Goal: Task Accomplishment & Management: Use online tool/utility

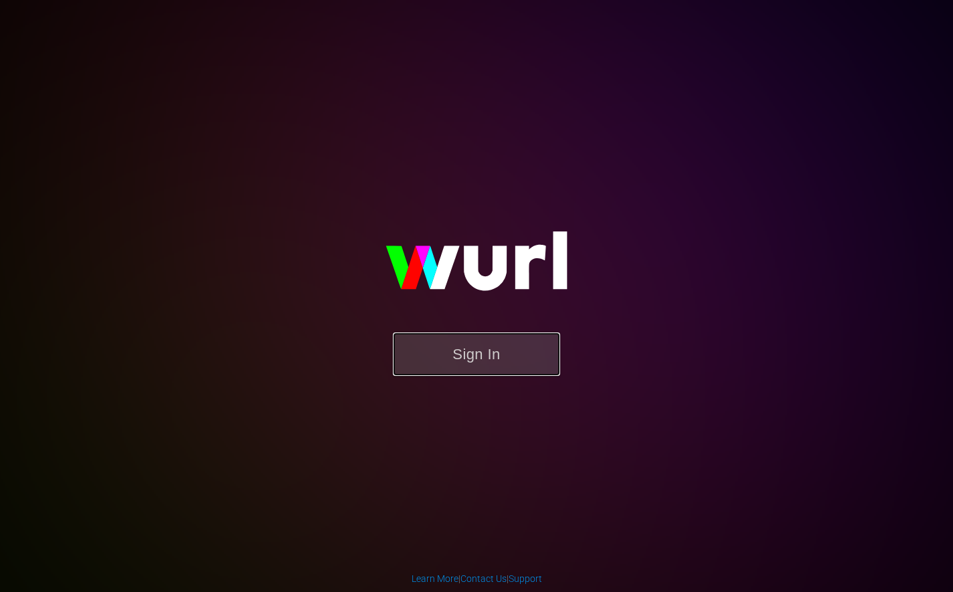
click at [499, 355] on button "Sign In" at bounding box center [476, 355] width 167 height 44
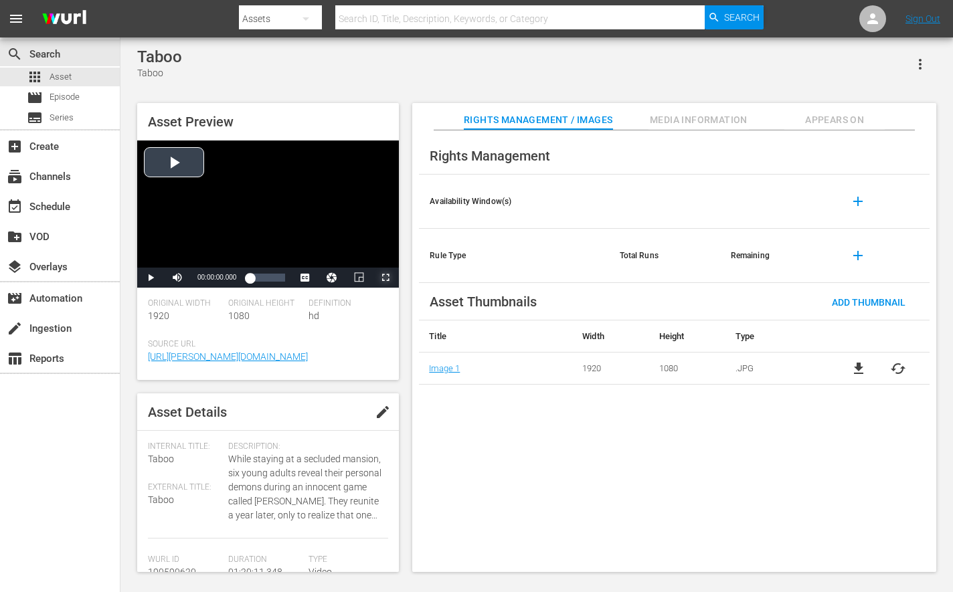
click at [385, 278] on span "Video Player" at bounding box center [385, 278] width 0 height 0
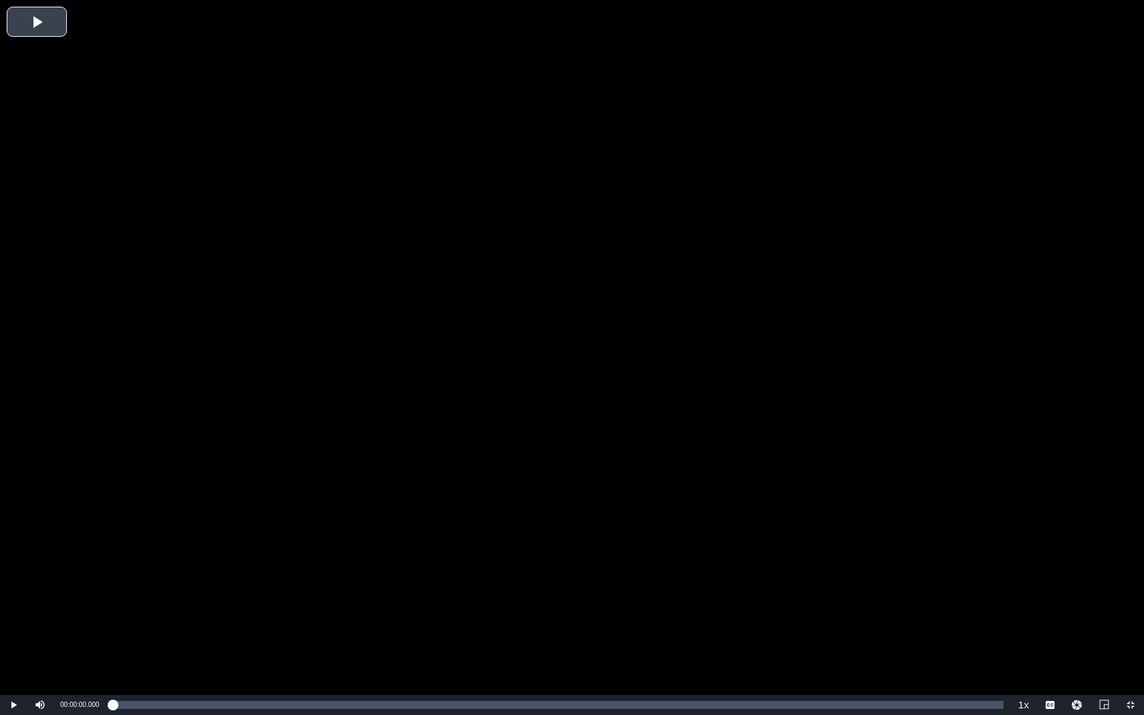
click at [822, 592] on div "Video Player" at bounding box center [572, 347] width 1144 height 695
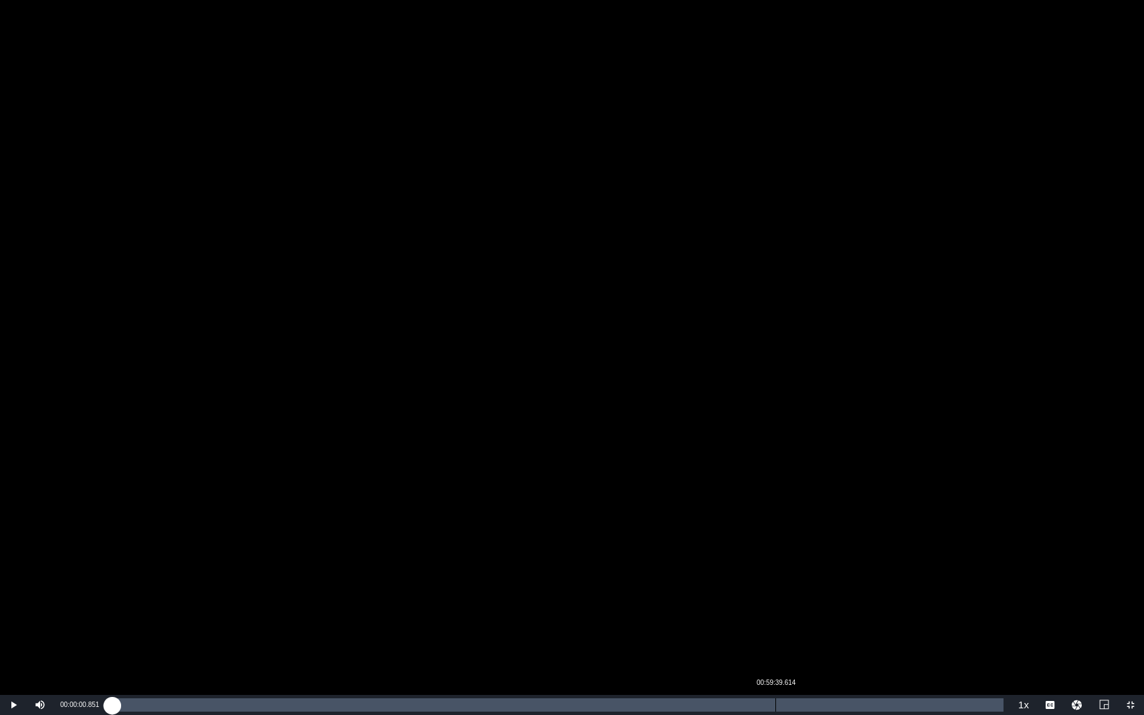
click at [776, 592] on div "Loaded : 0.25% 00:59:39.614 00:00:01.010" at bounding box center [557, 705] width 891 height 13
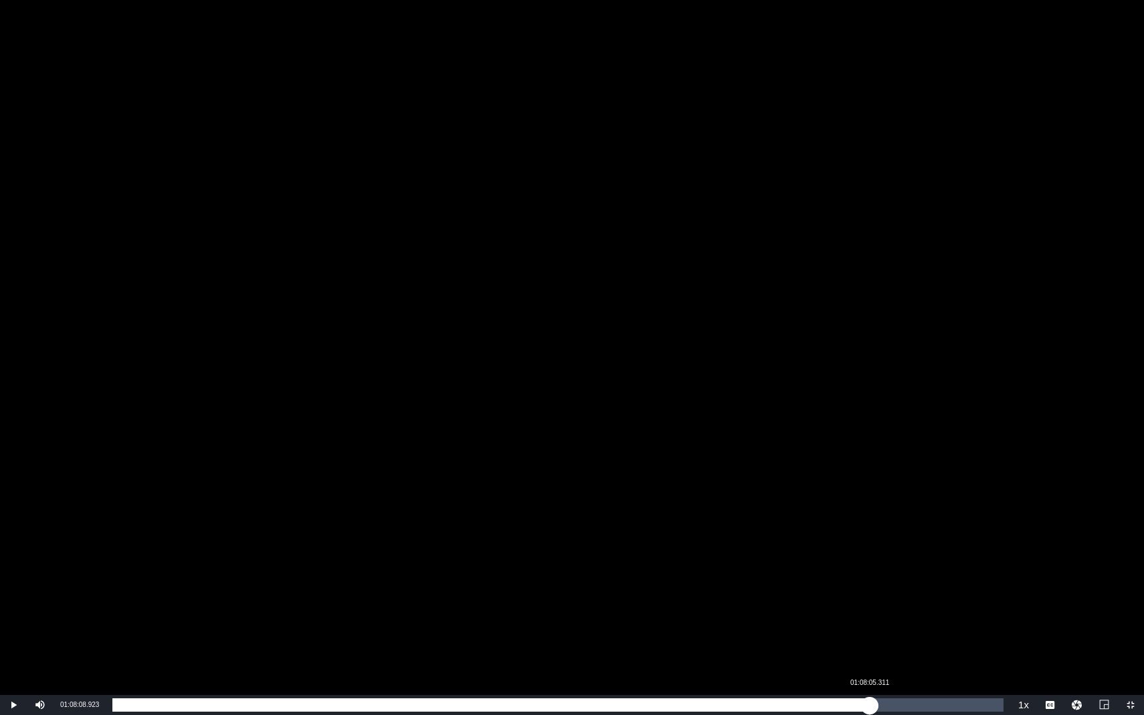
drag, startPoint x: 870, startPoint y: 710, endPoint x: 892, endPoint y: 711, distance: 22.1
click at [873, 592] on div "Loaded : 74.65% 01:08:05.311 00:59:39.898" at bounding box center [557, 705] width 891 height 13
click at [952, 592] on div "Loaded : 85.38% 01:19:35.226 01:08:23.572" at bounding box center [557, 705] width 891 height 13
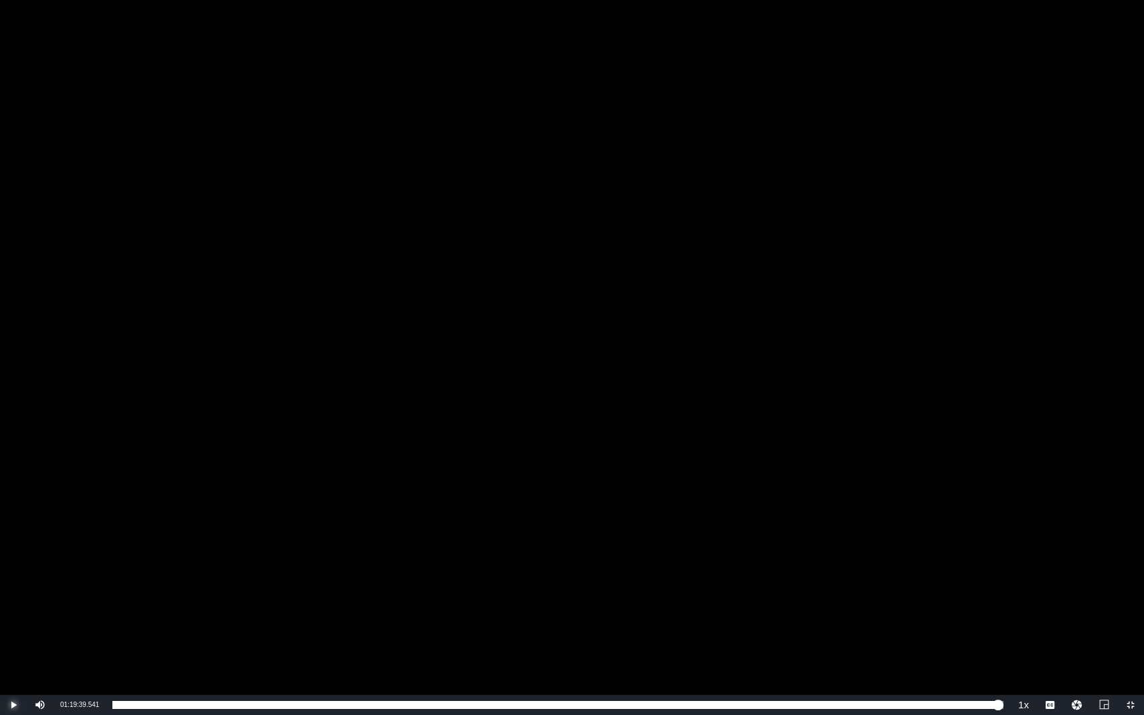
click at [13, 592] on span "Video Player" at bounding box center [13, 705] width 0 height 0
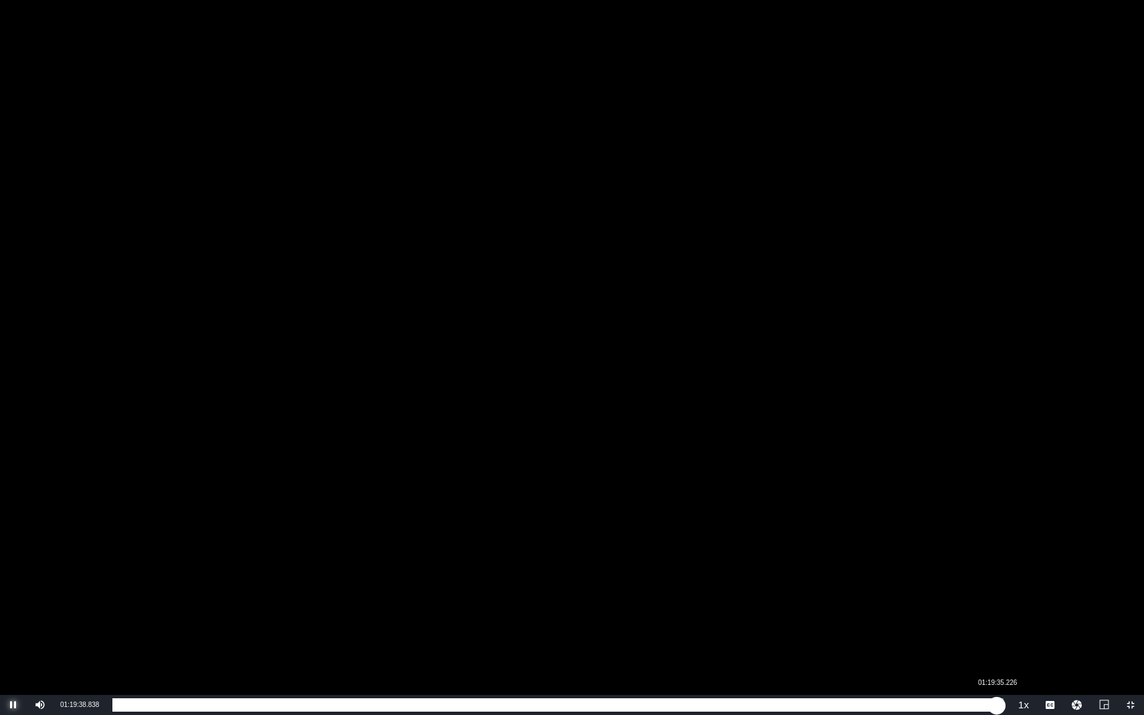
click at [952, 592] on div "01:19:42.464" at bounding box center [554, 705] width 885 height 13
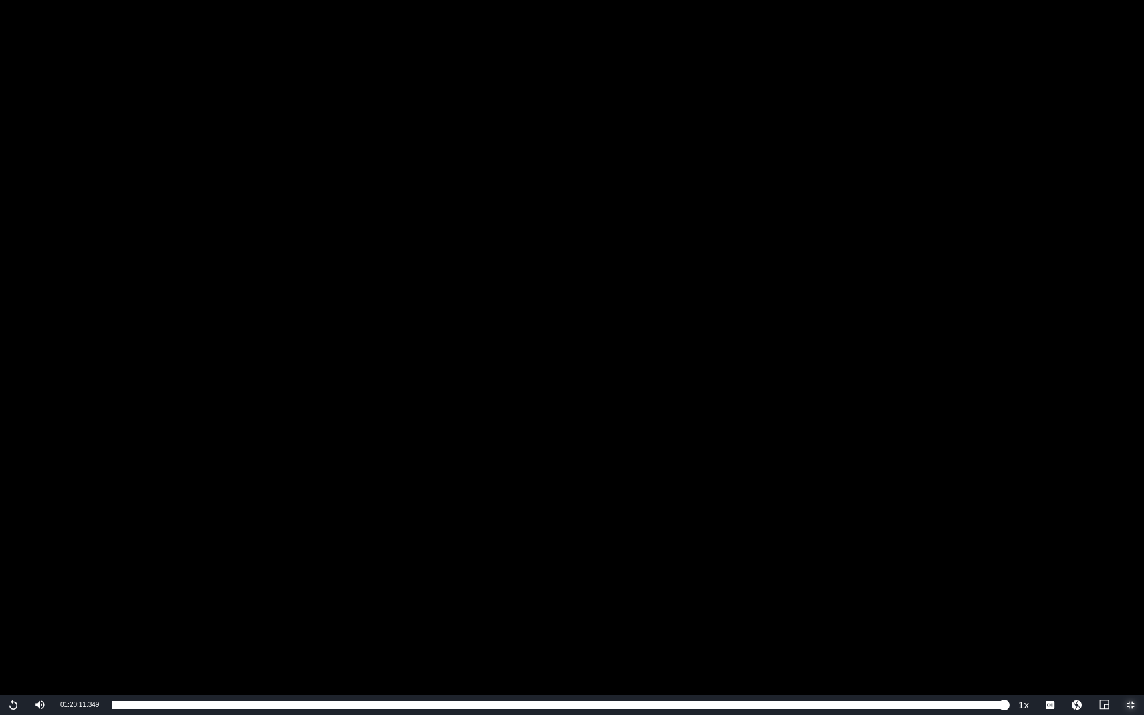
click at [952, 592] on span "Video Player" at bounding box center [1131, 705] width 0 height 0
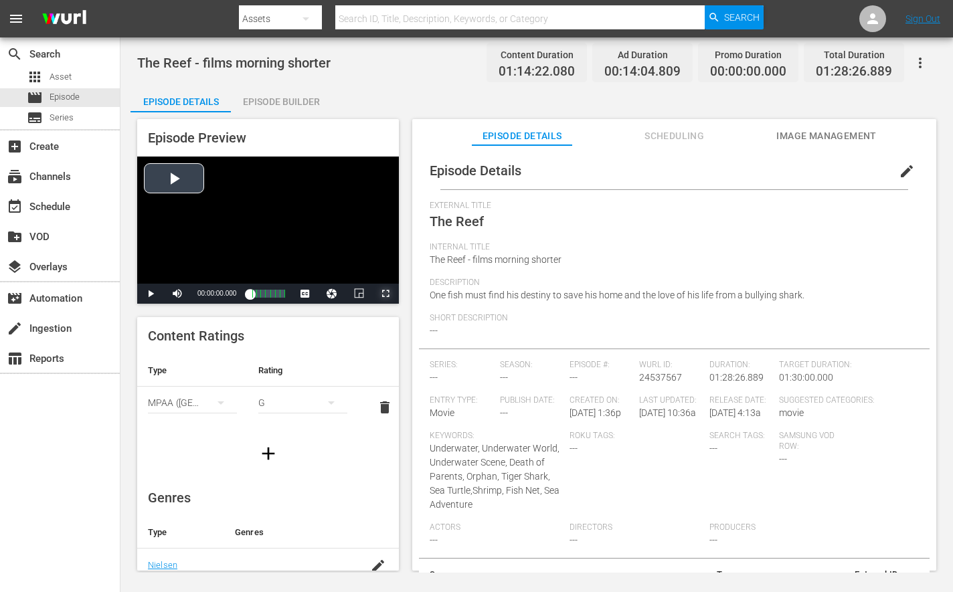
click at [385, 294] on span "Video Player" at bounding box center [385, 294] width 0 height 0
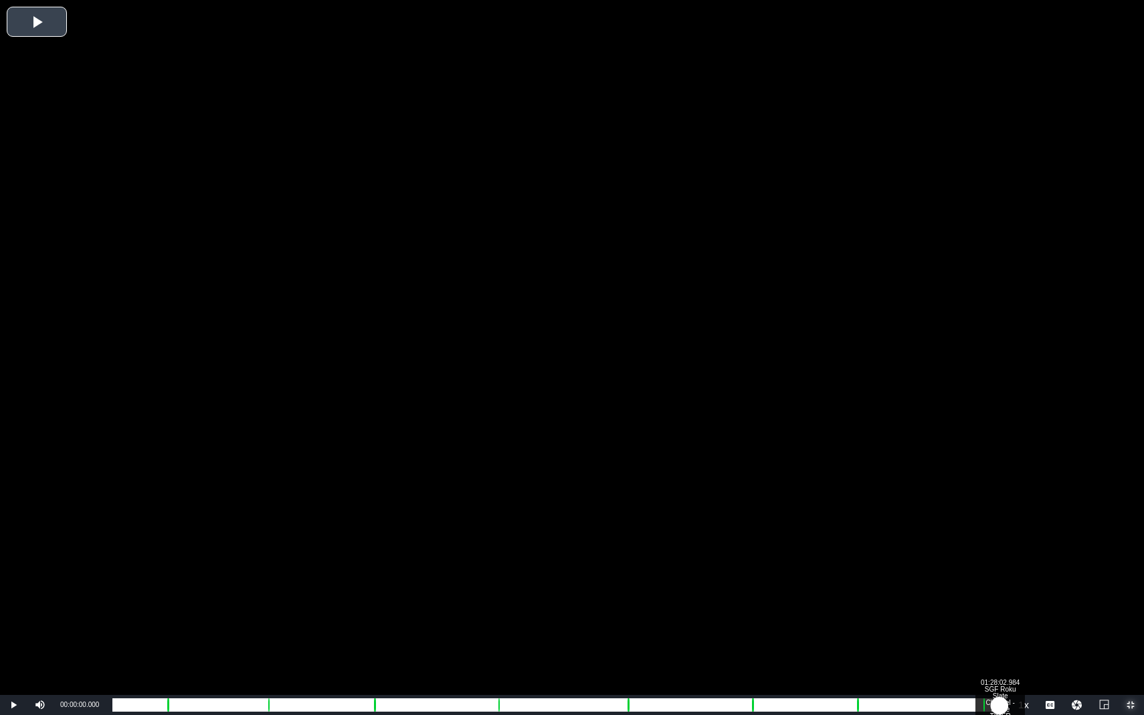
click at [952, 592] on div "Loaded : 0.13% 01:28:02.984 SGF Roku Slate Channel - Space TIMER 00:00:00.000 […" at bounding box center [557, 705] width 891 height 13
click at [952, 592] on div "00:01:32.797" at bounding box center [555, 705] width 886 height 13
drag, startPoint x: 1001, startPoint y: 709, endPoint x: 988, endPoint y: 712, distance: 13.6
click at [952, 592] on div "00:01:29.500" at bounding box center [550, 705] width 876 height 13
drag, startPoint x: 990, startPoint y: 711, endPoint x: 968, endPoint y: 712, distance: 21.5
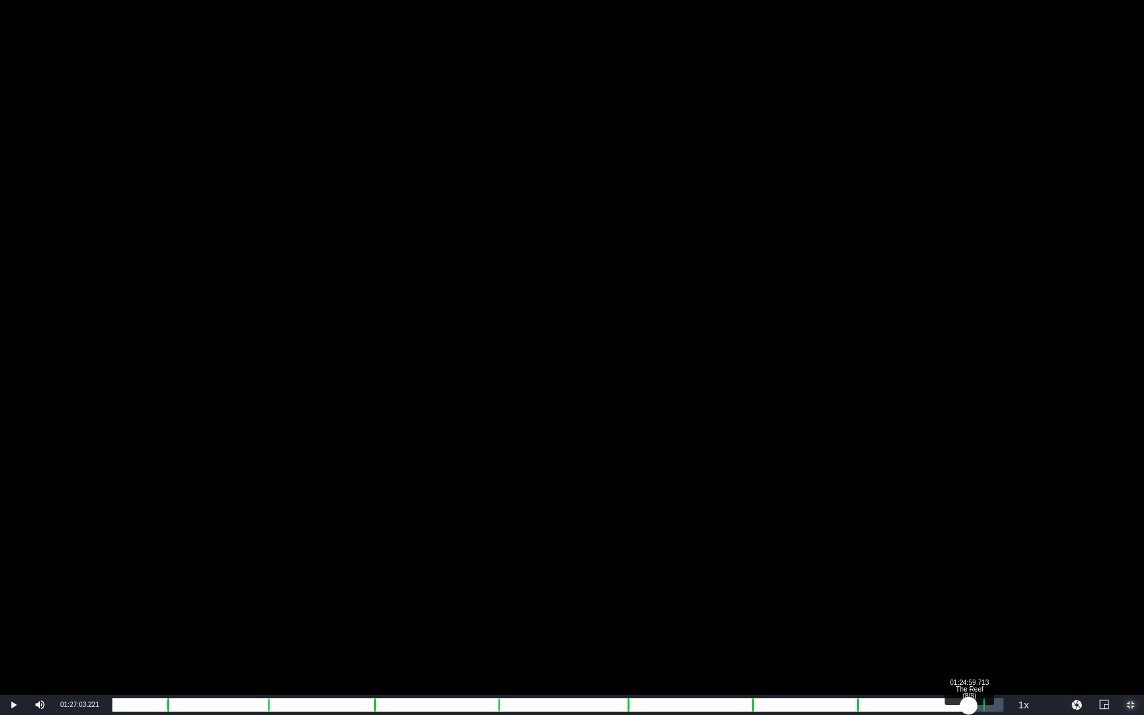
click at [952, 592] on div "00:00:25.450" at bounding box center [540, 705] width 857 height 13
drag, startPoint x: 971, startPoint y: 705, endPoint x: 944, endPoint y: 707, distance: 26.8
click at [944, 592] on div "01:12:56.655" at bounding box center [531, 705] width 839 height 13
drag, startPoint x: 944, startPoint y: 707, endPoint x: 898, endPoint y: 708, distance: 46.2
click at [898, 592] on div "01:10:33.127" at bounding box center [522, 705] width 821 height 13
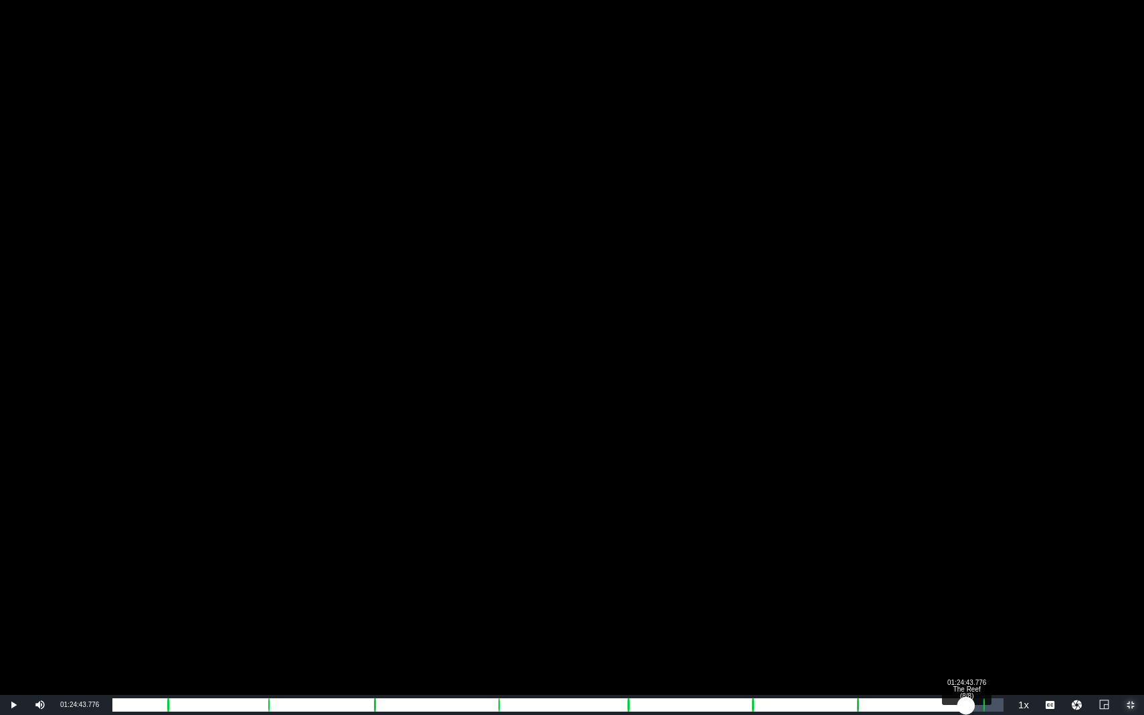
click at [952, 592] on div "Loaded : 87.95% 01:24:43.776 The Reef (8/8) 01:05:54.183 [GEOGRAPHIC_DATA] 8: 0…" at bounding box center [557, 705] width 891 height 13
click at [952, 592] on div "01:12:40.578" at bounding box center [539, 705] width 854 height 13
click at [952, 592] on div "01:13:43.421" at bounding box center [545, 705] width 866 height 13
click at [952, 592] on div "Loaded : 99.81% 01:26:23.380 The Reef (8/8) 01:14:19.728 [GEOGRAPHIC_DATA] 8: 0…" at bounding box center [557, 705] width 891 height 13
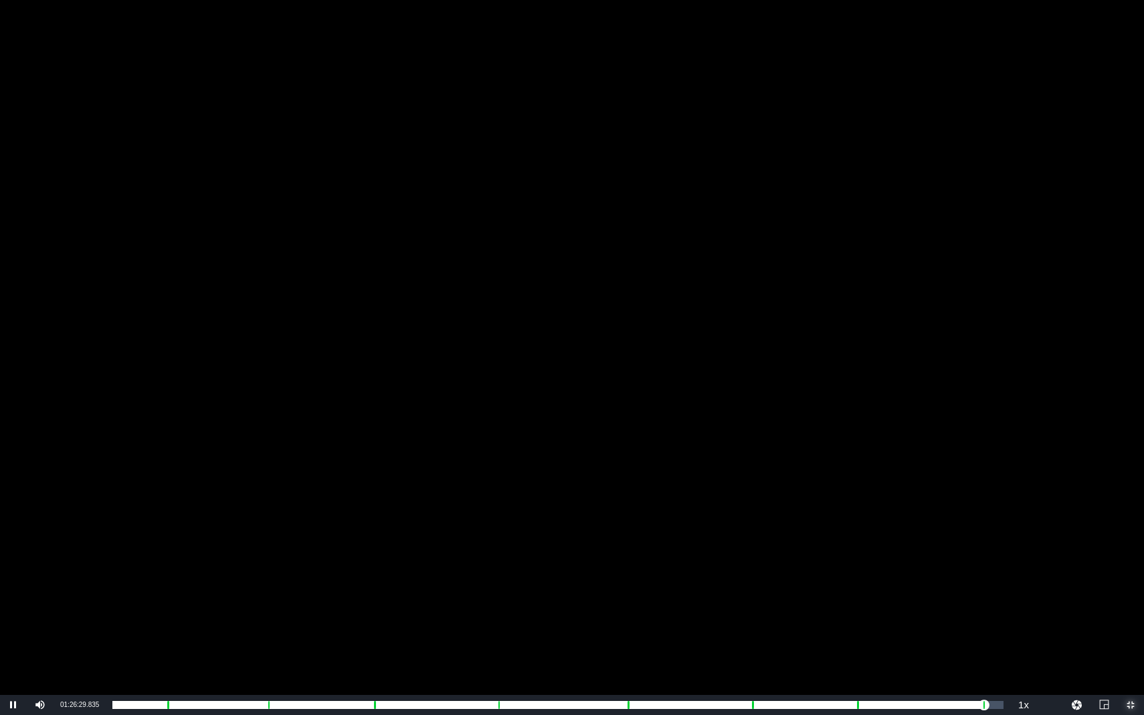
click at [952, 592] on span "Video Player" at bounding box center [1131, 705] width 0 height 0
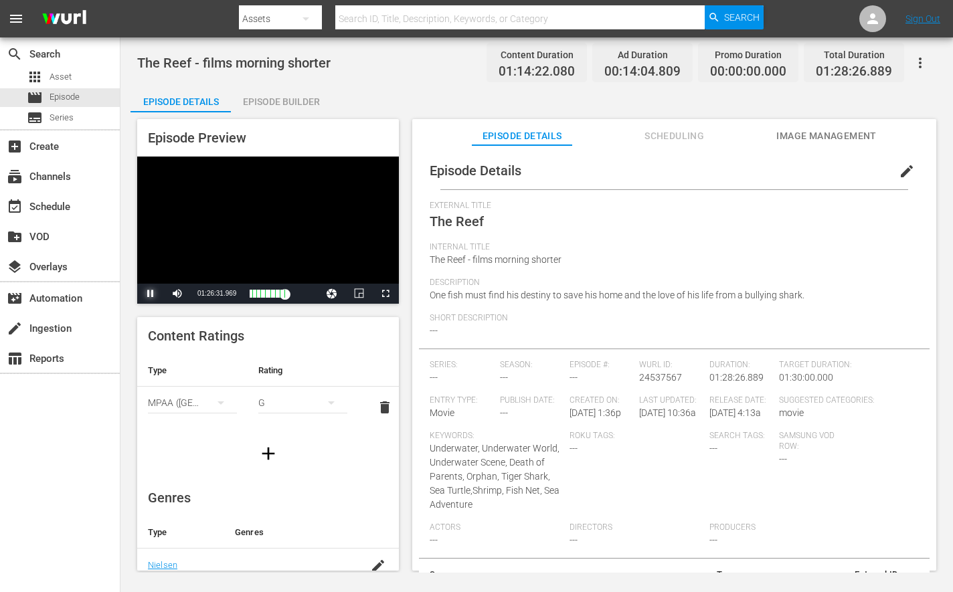
click at [151, 294] on span "Video Player" at bounding box center [151, 294] width 0 height 0
